Goal: Information Seeking & Learning: Understand process/instructions

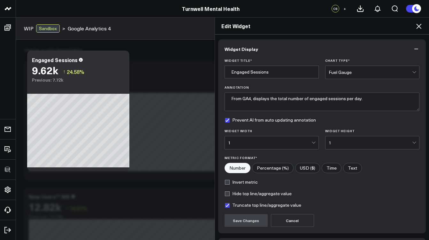
click at [7, 28] on div "Edit Widget Widget Display Widget Title * Engaged Sessions Chart Type * Fuel Ga…" at bounding box center [214, 128] width 429 height 222
click at [10, 27] on div "Edit Widget Widget Display Widget Title * Engaged Sessions Chart Type * Fuel Ga…" at bounding box center [214, 128] width 429 height 222
click at [419, 27] on icon at bounding box center [418, 26] width 5 height 5
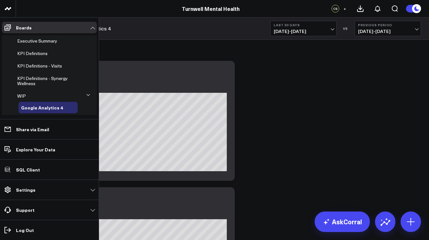
click at [41, 66] on span "KPI Definitions - Visits" at bounding box center [39, 66] width 45 height 6
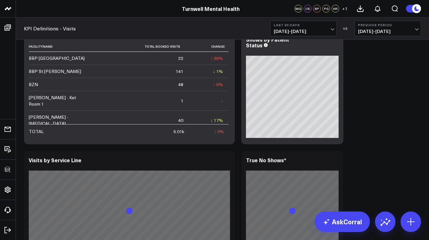
scroll to position [626, 0]
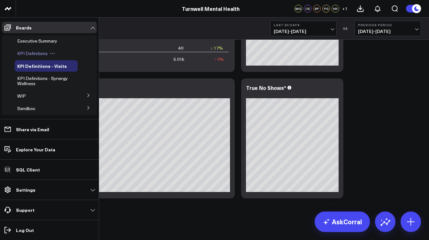
click at [42, 51] on span "KPI Definitions" at bounding box center [32, 53] width 30 height 6
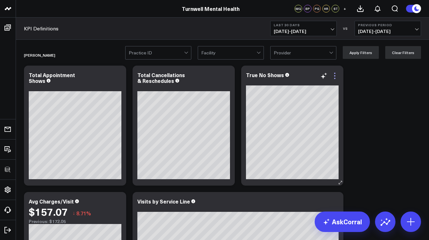
click at [336, 77] on icon at bounding box center [335, 76] width 8 height 8
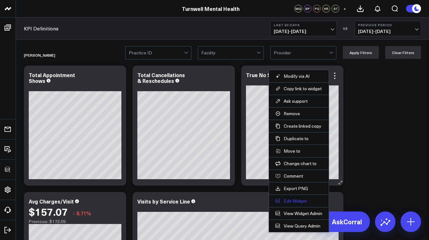
click at [307, 201] on button "Edit Widget" at bounding box center [298, 201] width 47 height 6
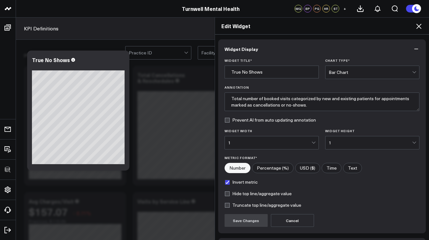
scroll to position [46, 0]
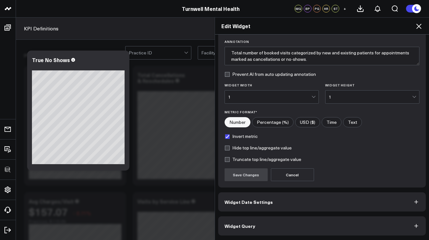
click at [310, 224] on button "Widget Query" at bounding box center [322, 225] width 208 height 19
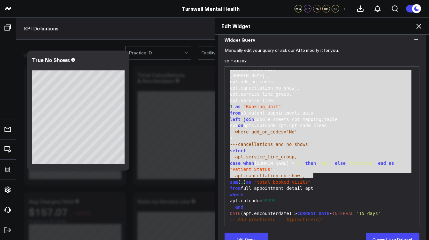
scroll to position [68, 0]
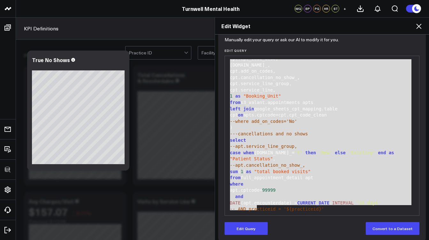
drag, startPoint x: 227, startPoint y: 138, endPoint x: 278, endPoint y: 209, distance: 87.5
click at [278, 209] on div "---full detail list with full_appointment_detail as ( select apts.patientid, ap…" at bounding box center [322, 89] width 188 height 259
copy div "with full_appointment_detail as ( select apts.patientid, apts.patientuid, apts.…"
